Goal: Information Seeking & Learning: Learn about a topic

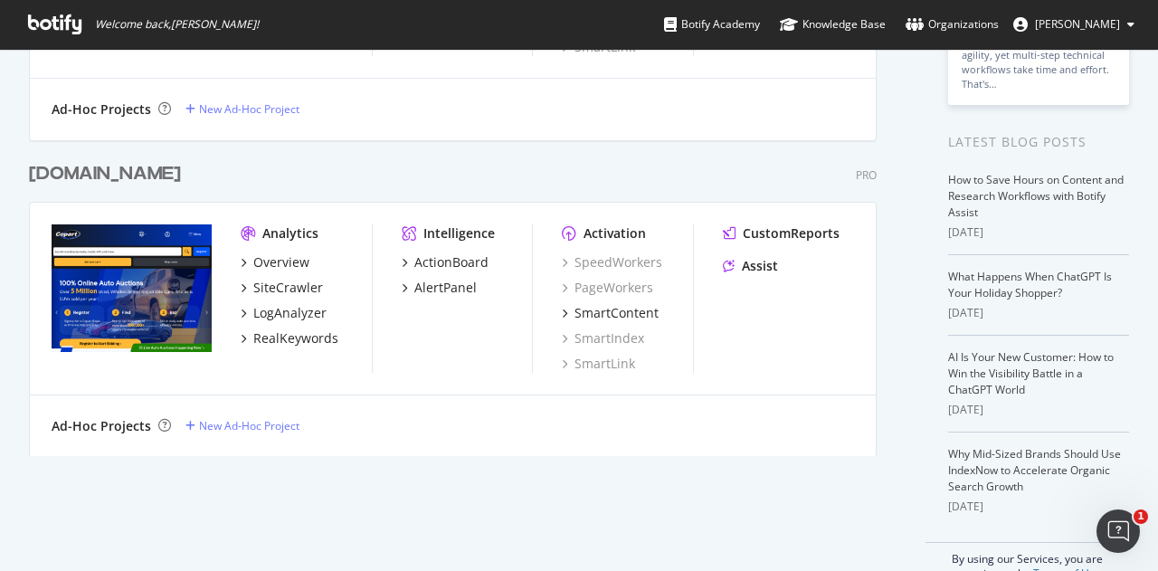
scroll to position [328, 0]
click at [119, 180] on div "[DOMAIN_NAME]" at bounding box center [105, 174] width 152 height 26
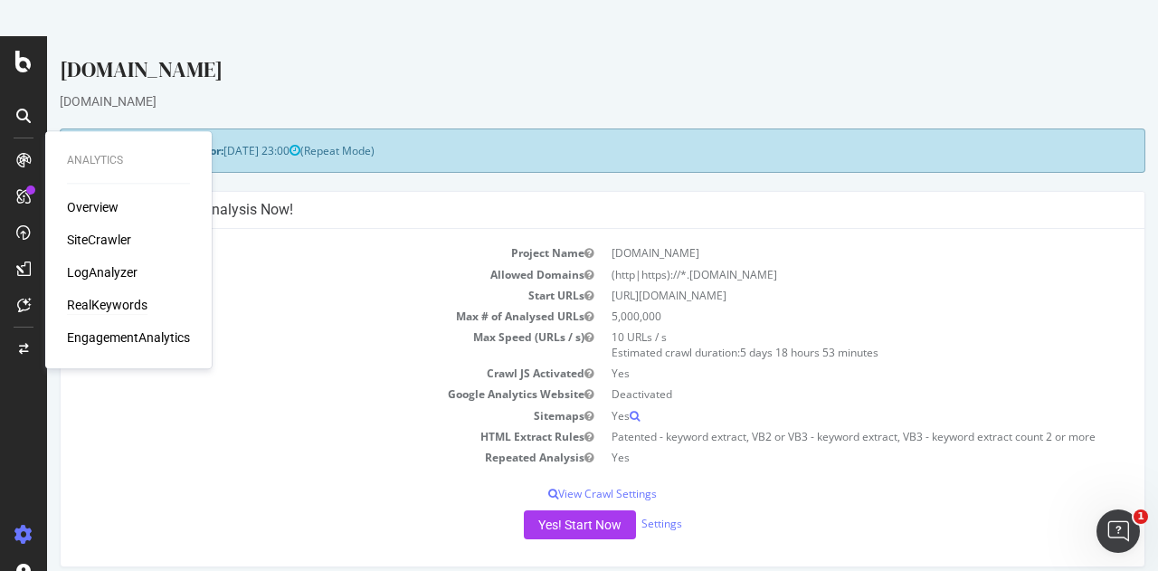
click at [103, 297] on div "RealKeywords" at bounding box center [107, 305] width 81 height 18
